Goal: Find specific page/section

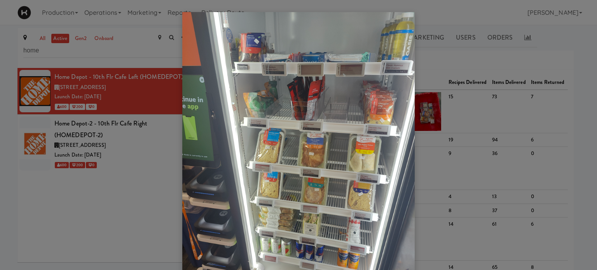
click at [487, 20] on div at bounding box center [298, 135] width 597 height 270
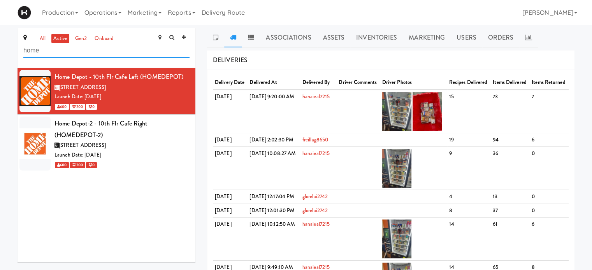
click at [97, 52] on input "home" at bounding box center [106, 51] width 166 height 14
type input "h"
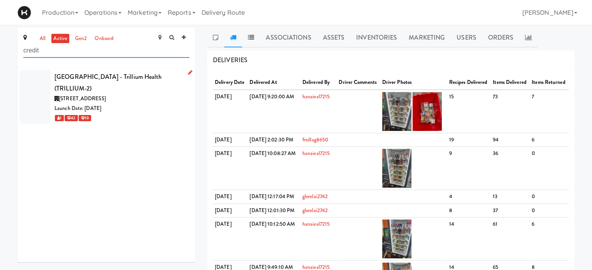
type input "credit"
click at [131, 85] on div "[GEOGRAPHIC_DATA] - Trillium Health (TRILLIUM-2)" at bounding box center [121, 82] width 135 height 23
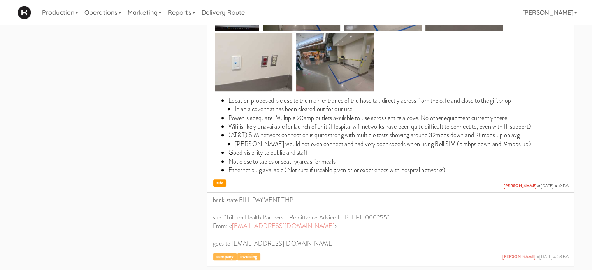
scroll to position [484, 0]
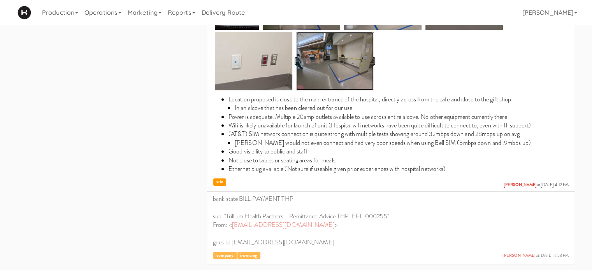
click at [339, 68] on img at bounding box center [334, 61] width 77 height 58
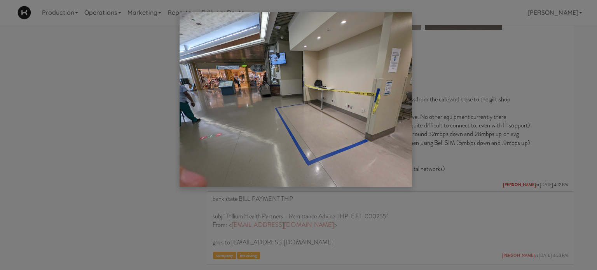
click at [572, 87] on div at bounding box center [298, 135] width 597 height 270
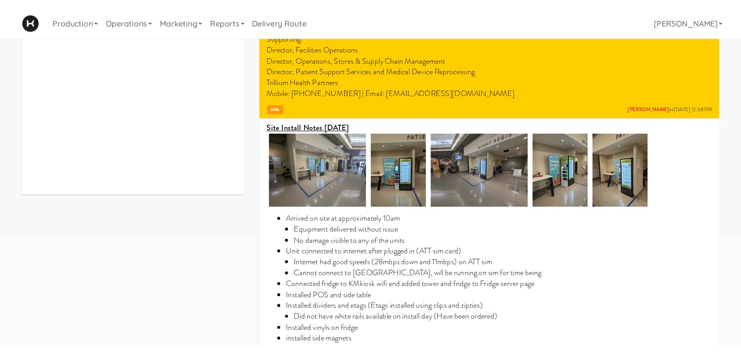
scroll to position [95, 0]
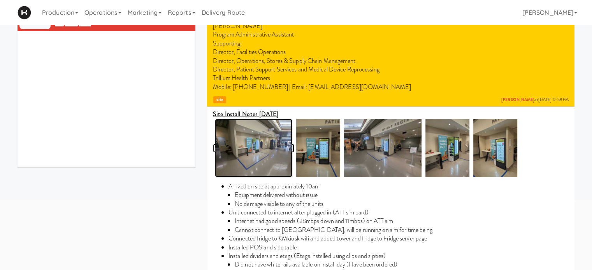
click at [261, 173] on img at bounding box center [253, 148] width 77 height 58
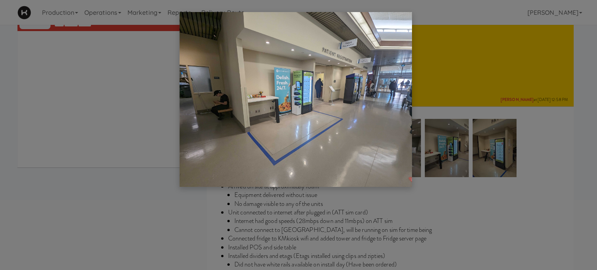
click at [583, 141] on div at bounding box center [298, 135] width 597 height 270
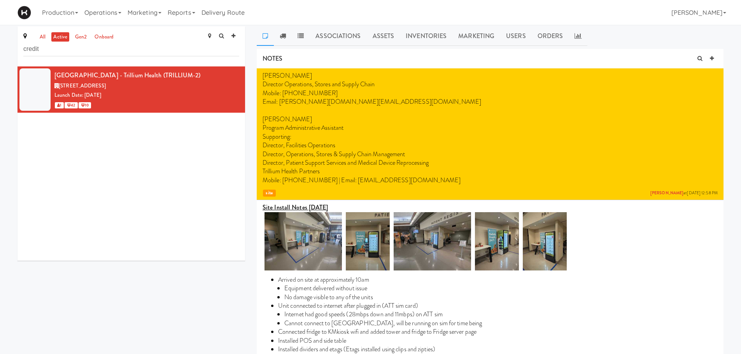
scroll to position [0, 0]
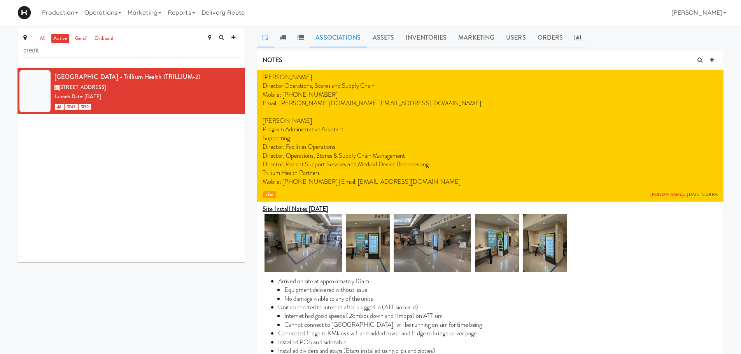
click at [343, 41] on link "Associations" at bounding box center [338, 37] width 57 height 19
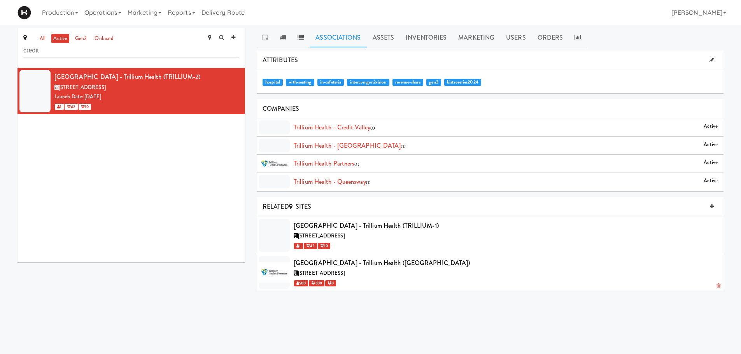
click at [275, 270] on div at bounding box center [274, 272] width 31 height 33
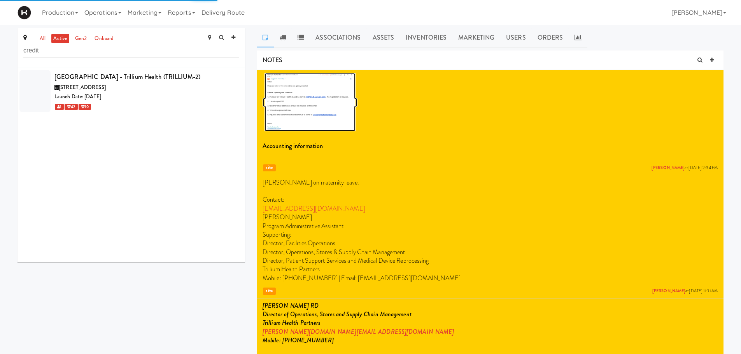
click at [333, 115] on img at bounding box center [309, 102] width 91 height 58
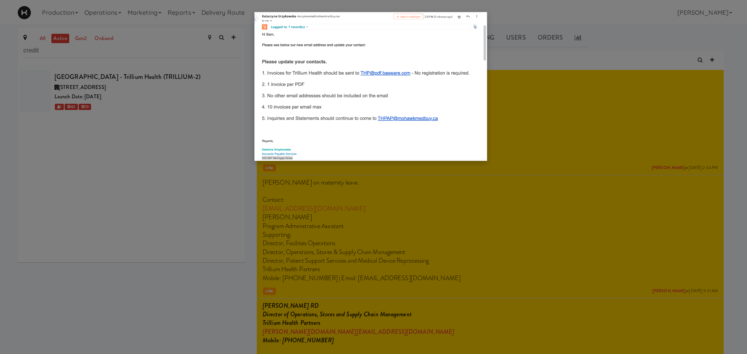
click at [597, 218] on div at bounding box center [373, 177] width 747 height 354
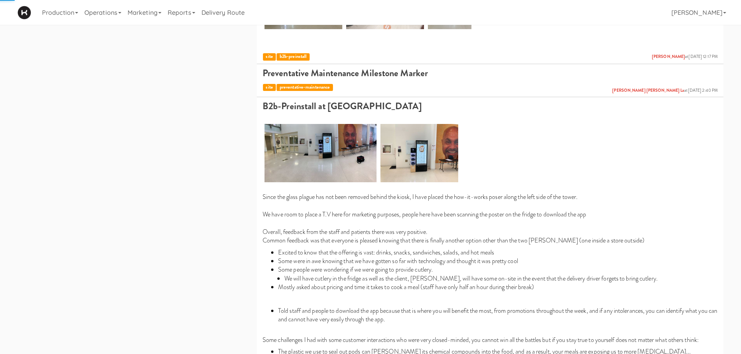
scroll to position [817, 0]
